Goal: Task Accomplishment & Management: Manage account settings

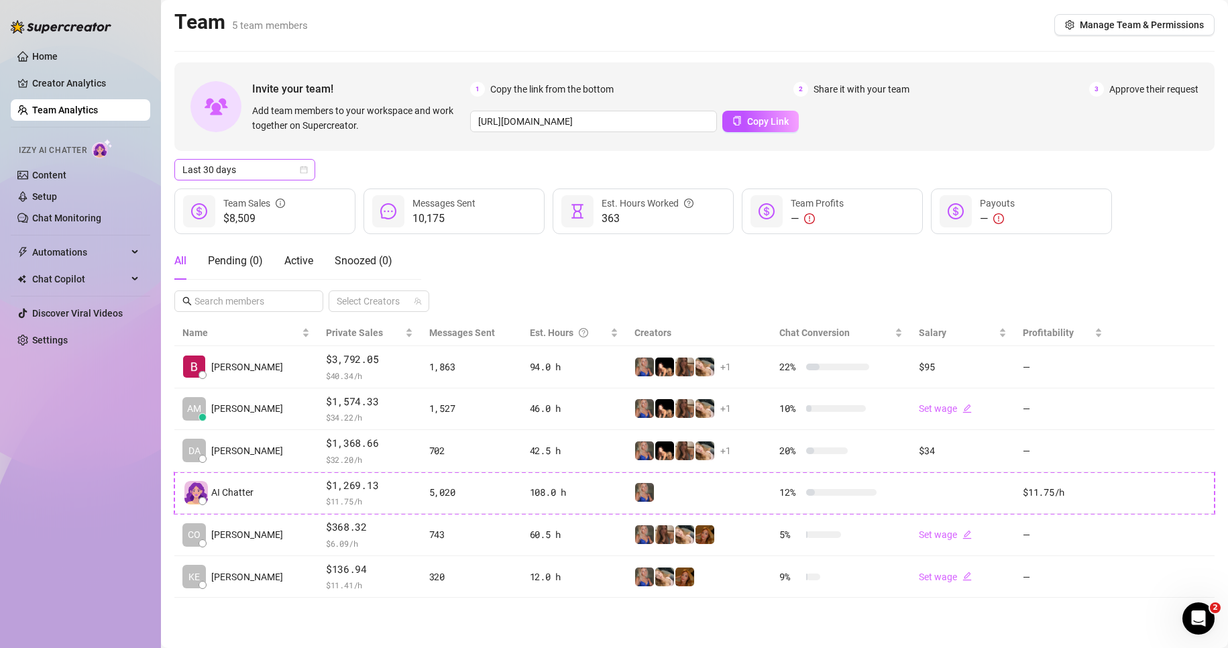
click at [225, 170] on span "Last 30 days" at bounding box center [244, 170] width 125 height 20
click at [233, 198] on div "Last 24 hours" at bounding box center [244, 196] width 119 height 15
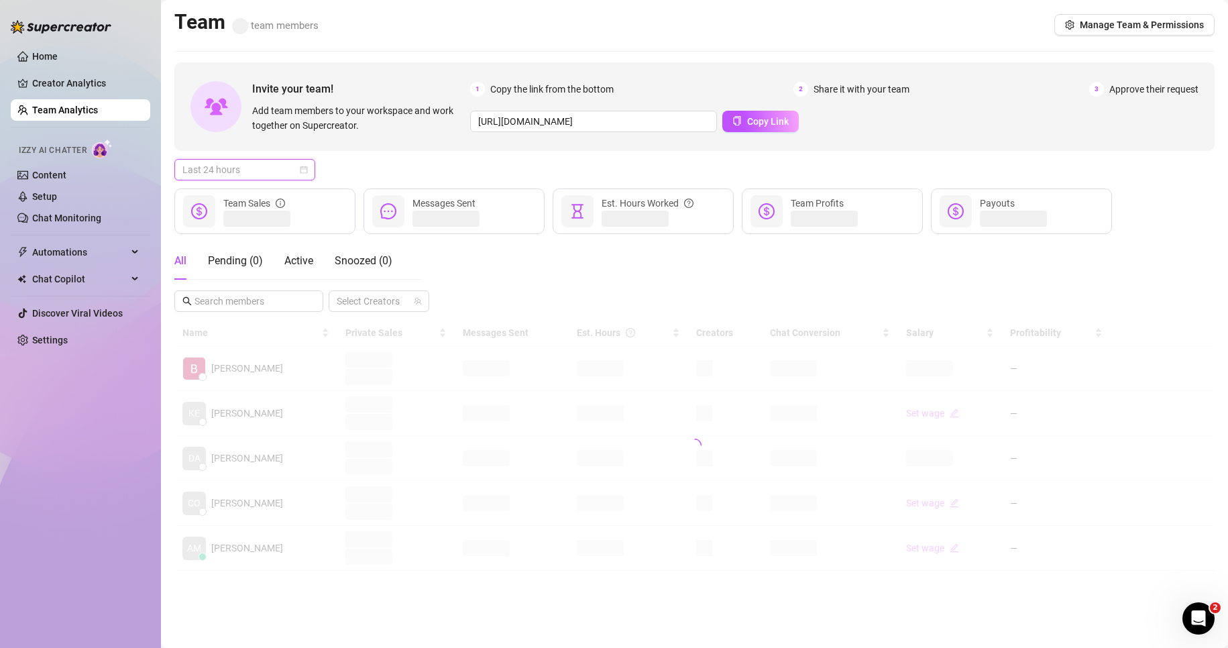
click at [233, 179] on span "Last 24 hours" at bounding box center [244, 170] width 125 height 20
click at [364, 172] on div "Last 24 hours" at bounding box center [694, 169] width 1040 height 21
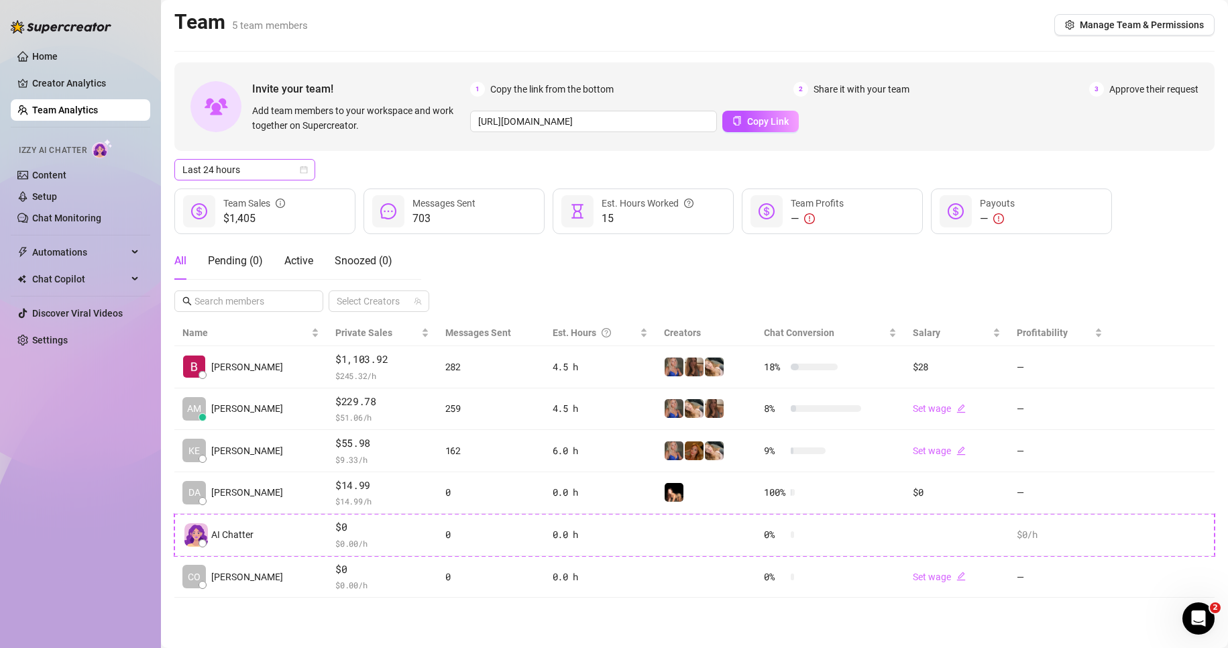
click at [267, 163] on span "Last 24 hours" at bounding box center [244, 170] width 125 height 20
click at [251, 219] on div "Last 7 days" at bounding box center [244, 218] width 119 height 15
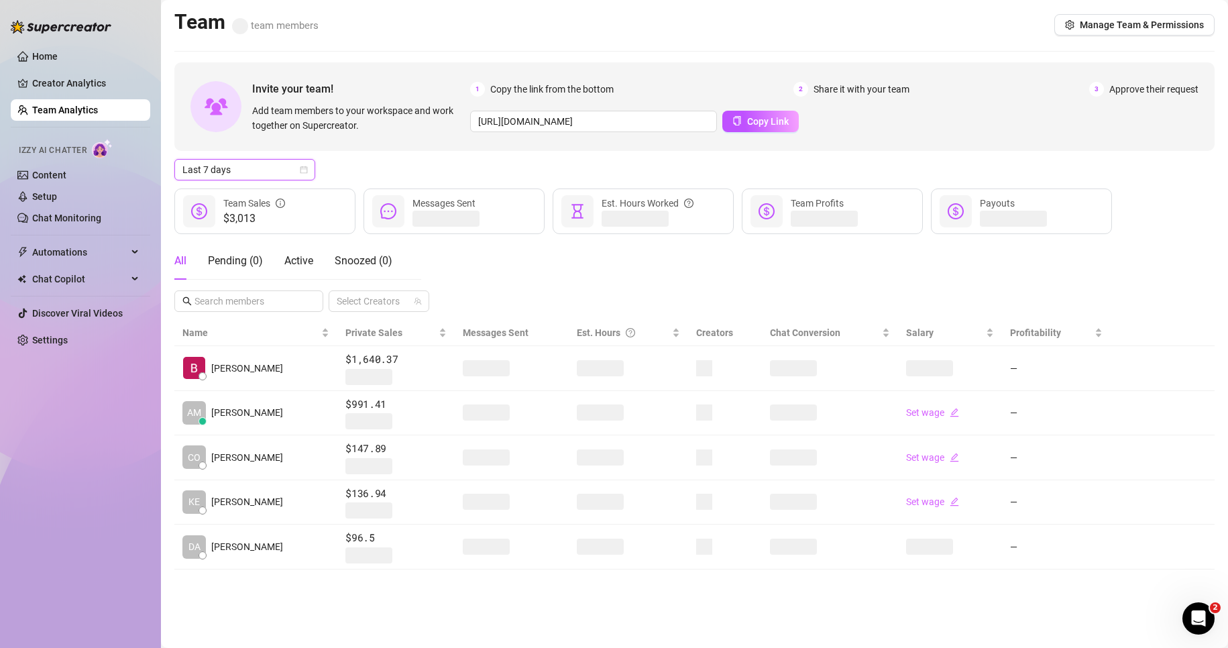
click at [365, 173] on div "Last 7 days Last 7 days" at bounding box center [694, 169] width 1040 height 21
